Goal: Information Seeking & Learning: Check status

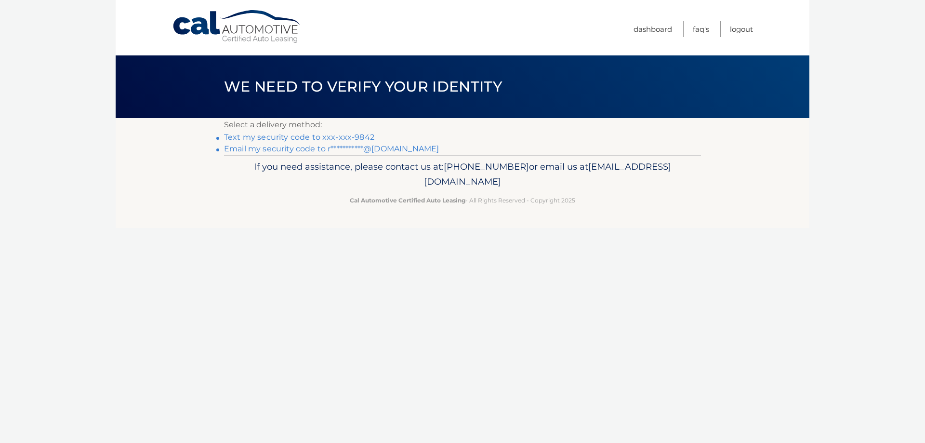
click at [329, 137] on link "Text my security code to xxx-xxx-9842" at bounding box center [299, 136] width 150 height 9
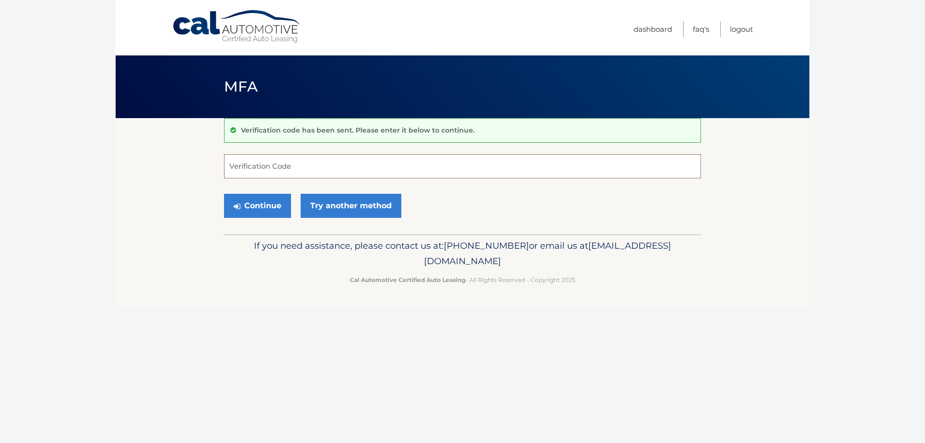
click at [307, 168] on input "Verification Code" at bounding box center [462, 166] width 477 height 24
type input "545598"
click at [240, 207] on button "Continue" at bounding box center [257, 206] width 67 height 24
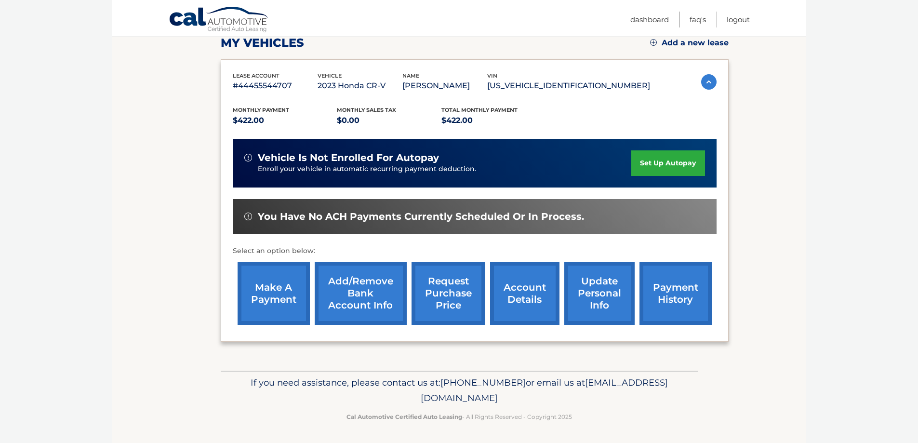
scroll to position [141, 0]
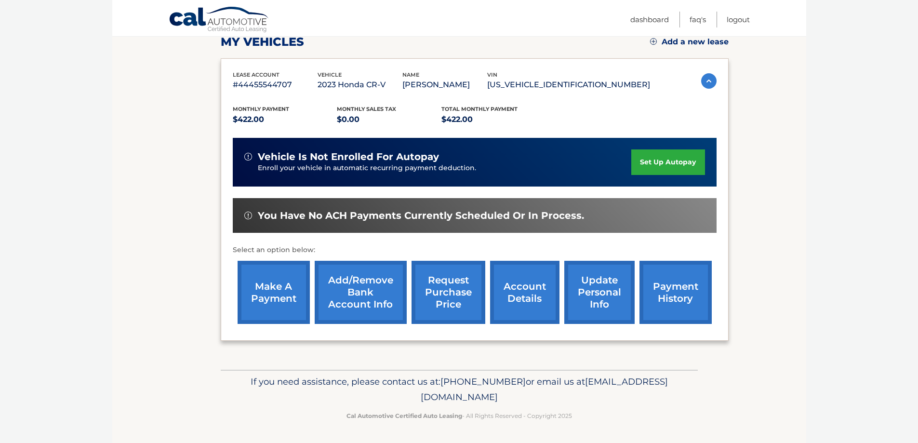
click at [446, 301] on link "request purchase price" at bounding box center [448, 292] width 74 height 63
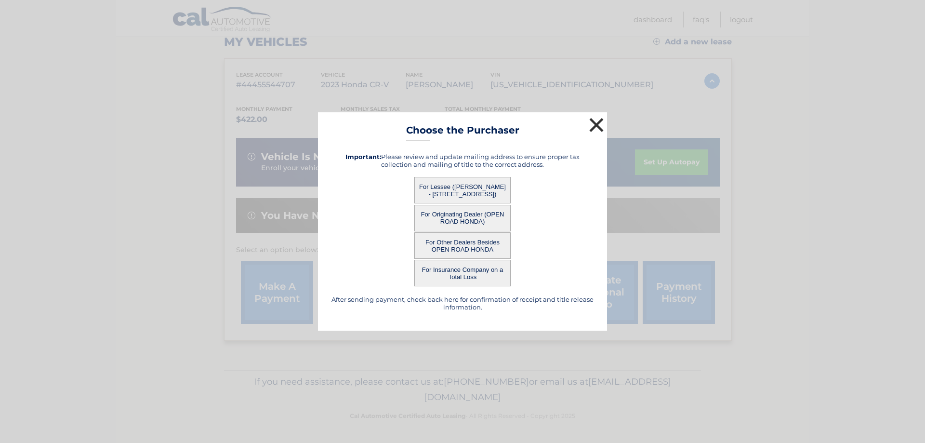
click at [593, 123] on button "×" at bounding box center [596, 124] width 19 height 19
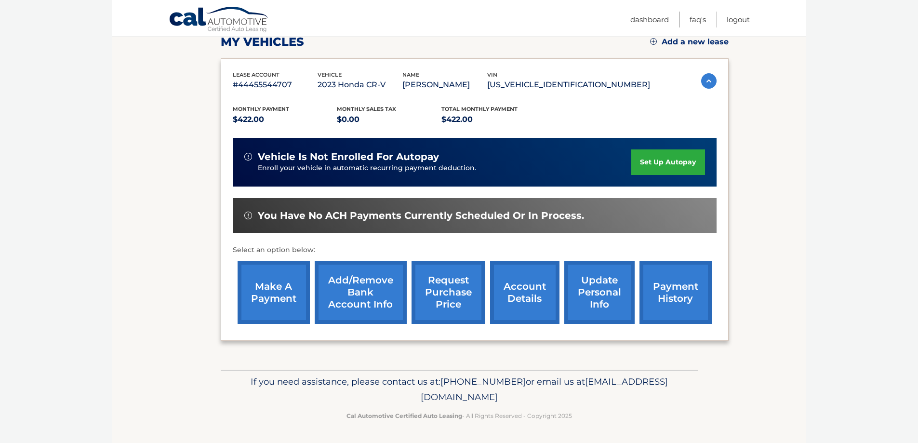
click at [543, 288] on link "account details" at bounding box center [524, 292] width 69 height 63
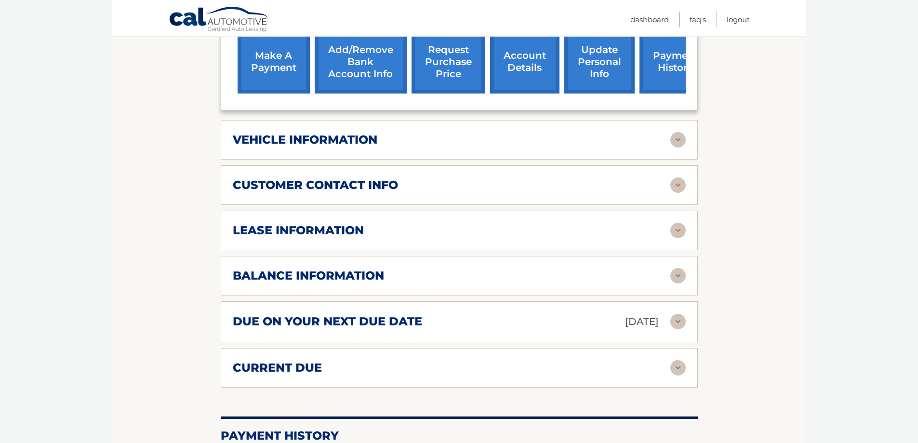
scroll to position [385, 0]
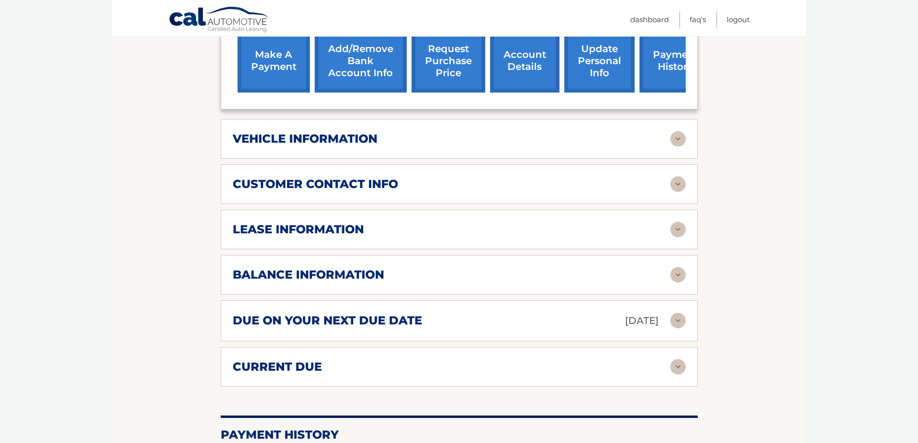
click at [355, 138] on h2 "vehicle information" at bounding box center [305, 139] width 145 height 14
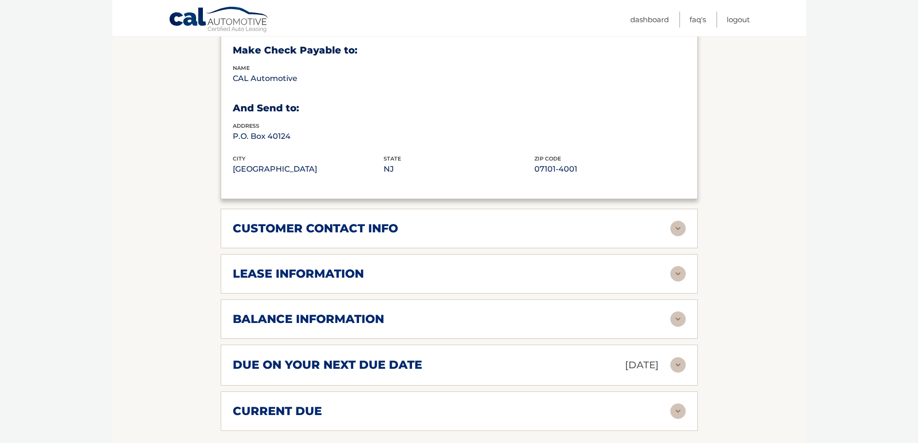
scroll to position [578, 0]
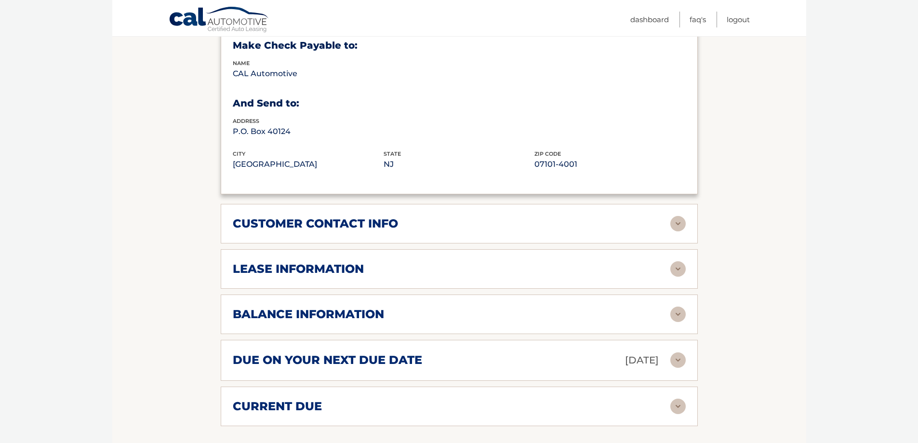
click at [276, 225] on h2 "customer contact info" at bounding box center [315, 223] width 165 height 14
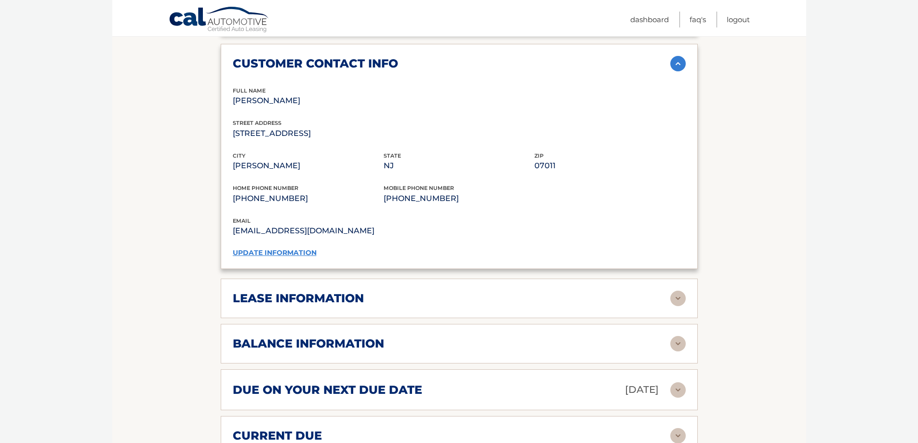
scroll to position [771, 0]
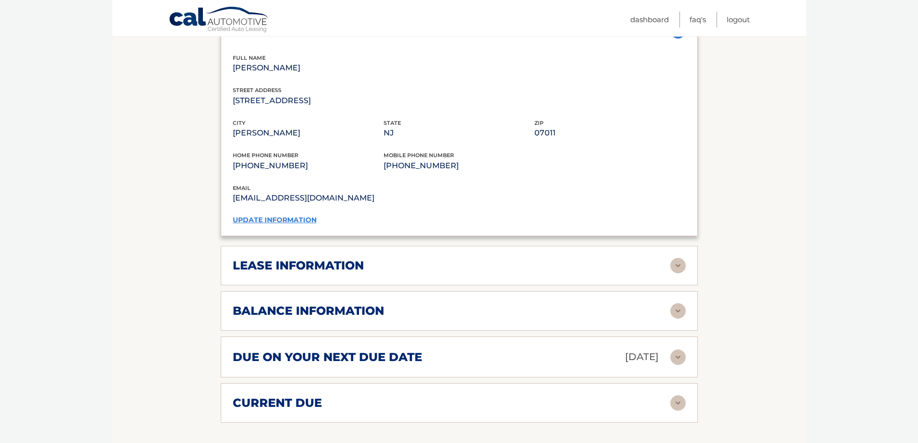
click at [268, 263] on h2 "lease information" at bounding box center [298, 265] width 131 height 14
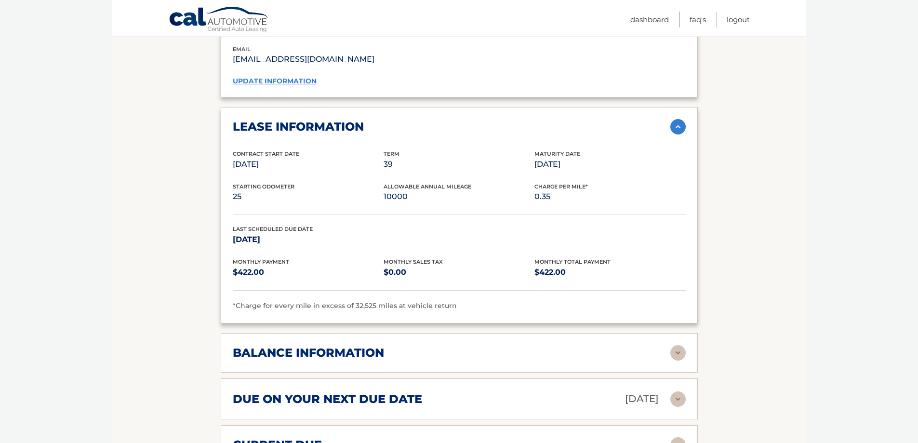
scroll to position [915, 0]
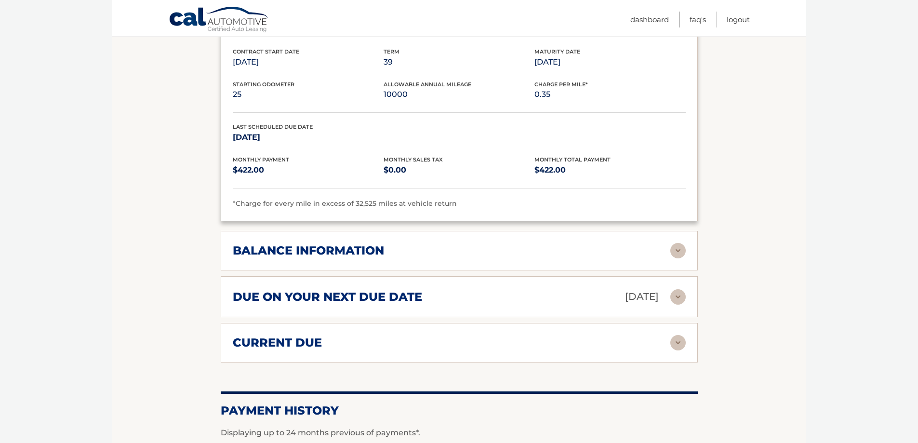
click at [301, 255] on h2 "balance information" at bounding box center [308, 250] width 151 height 14
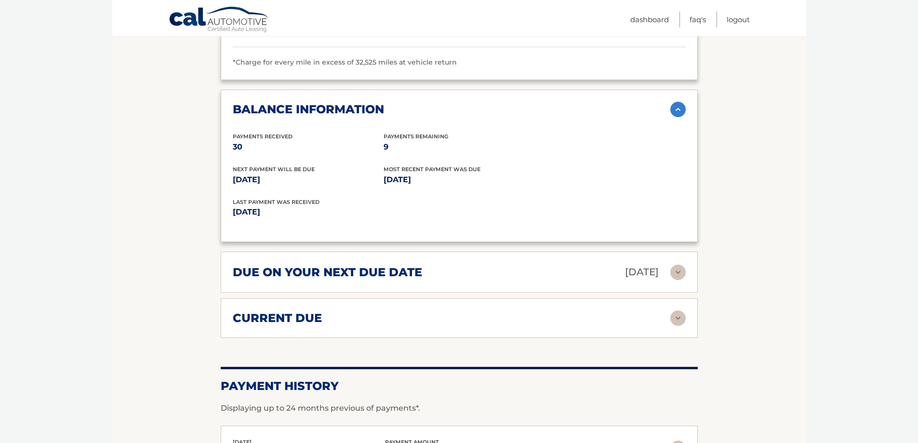
scroll to position [1156, 0]
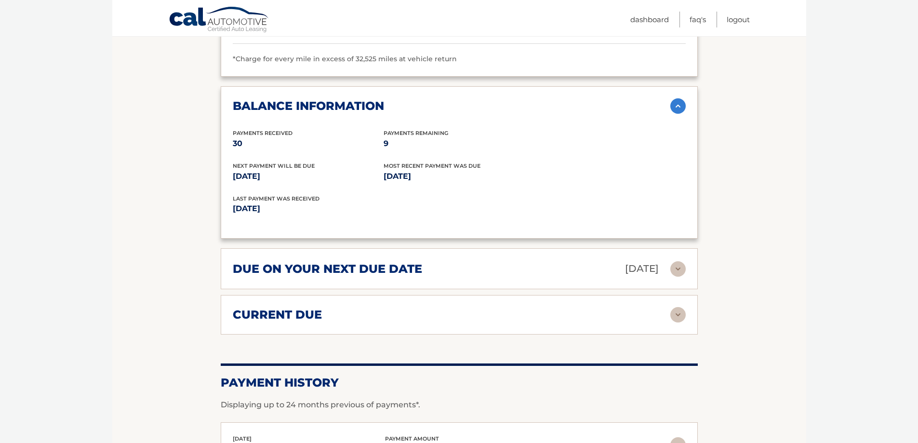
click at [363, 273] on h2 "due on your next due date" at bounding box center [327, 269] width 189 height 14
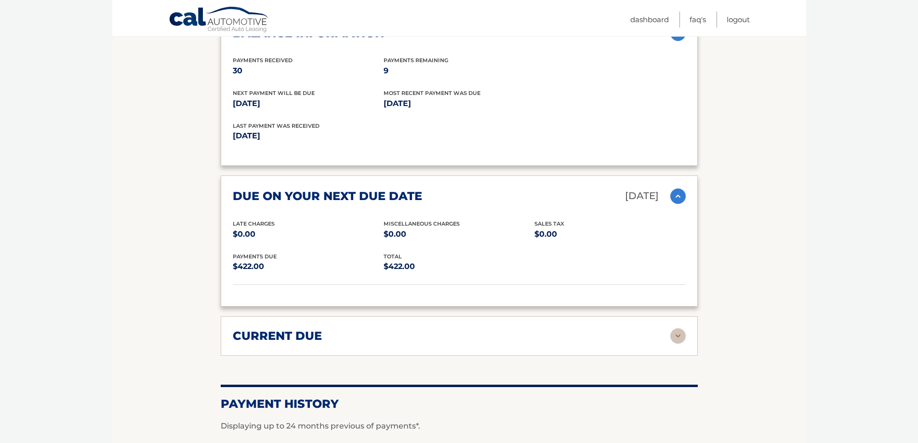
scroll to position [1253, 0]
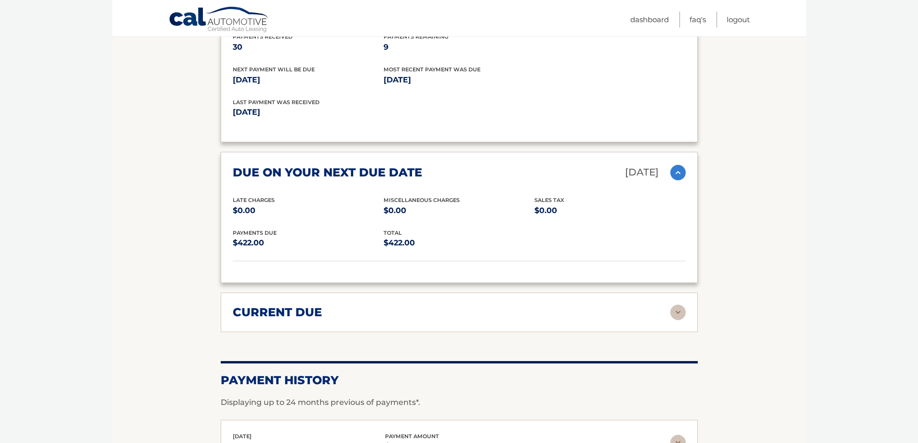
click at [308, 305] on h2 "current due" at bounding box center [277, 312] width 89 height 14
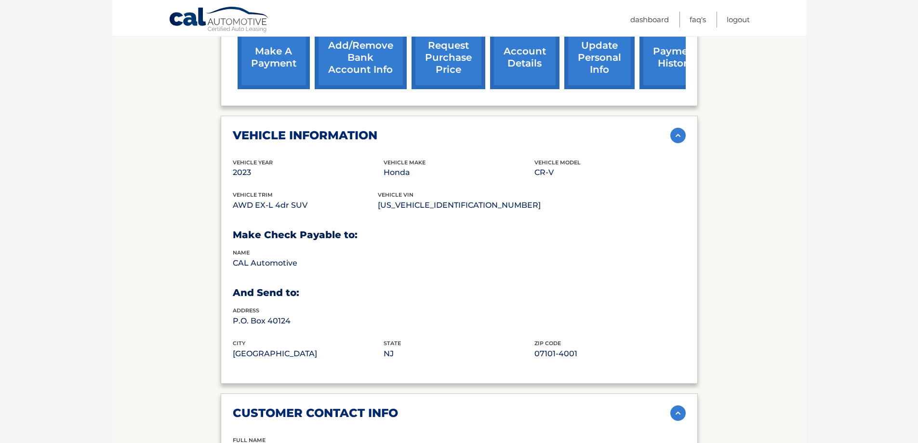
scroll to position [434, 0]
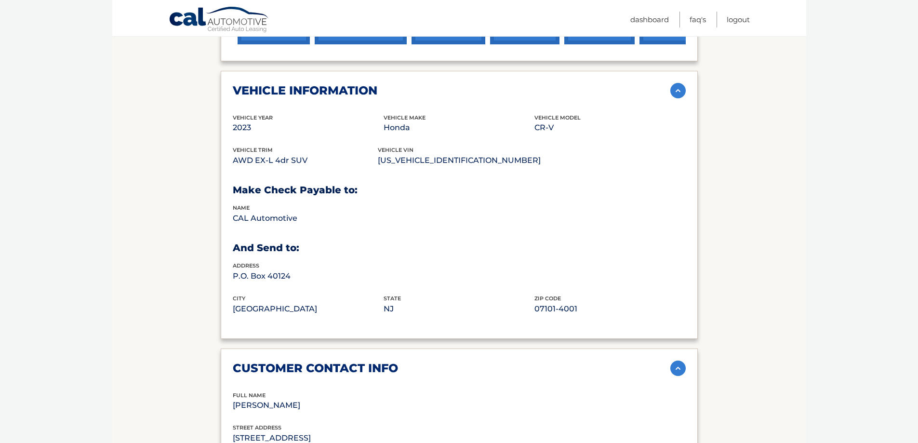
click at [254, 161] on p "AWD EX-L 4dr SUV" at bounding box center [305, 160] width 145 height 13
copy div "AWD EX-L 4dr SUV"
click at [700, 18] on link "FAQ's" at bounding box center [697, 20] width 16 height 16
